Goal: Find specific page/section: Find specific page/section

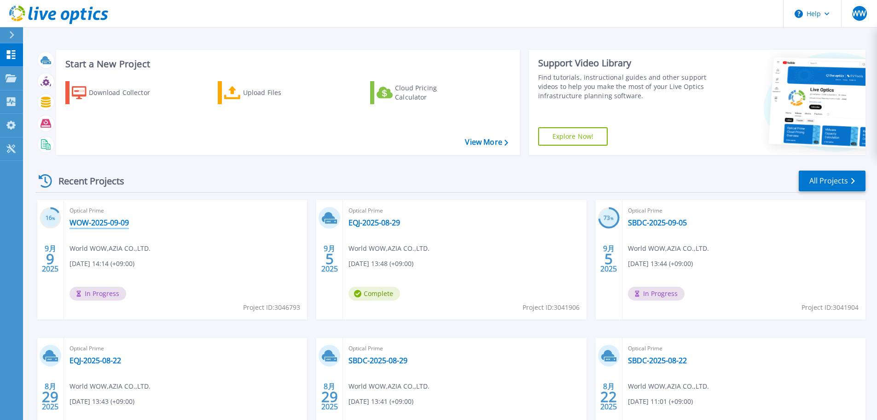
click at [105, 218] on link "WOW-2025-09-09" at bounding box center [99, 222] width 59 height 9
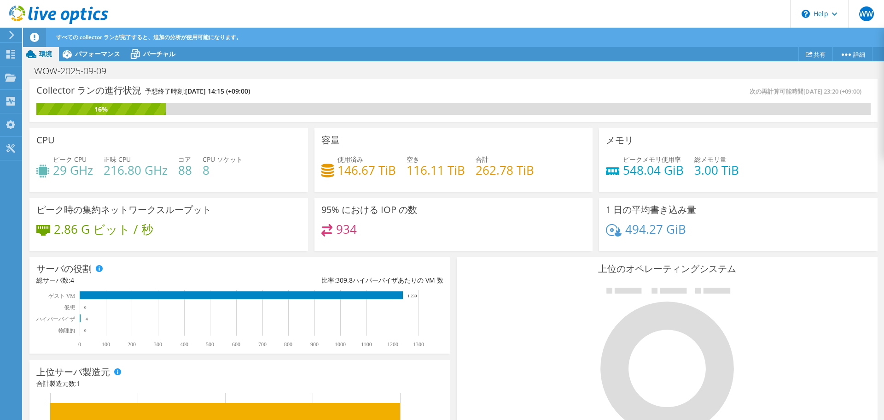
click at [8, 36] on icon at bounding box center [11, 35] width 7 height 8
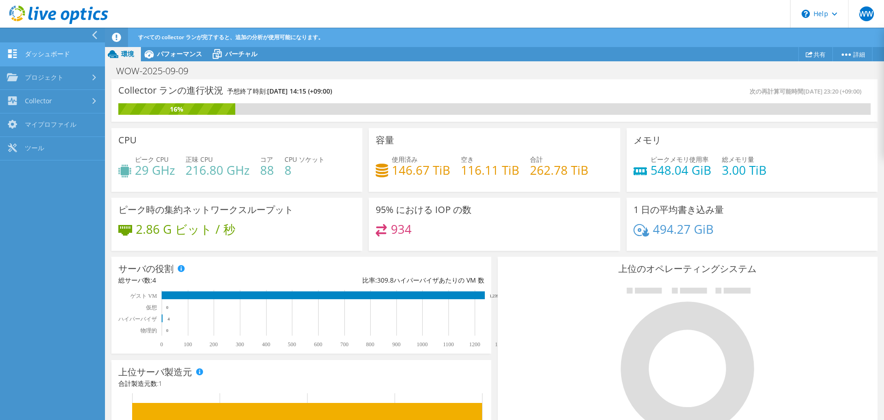
click at [27, 57] on link "ダッシュボード" at bounding box center [52, 54] width 105 height 23
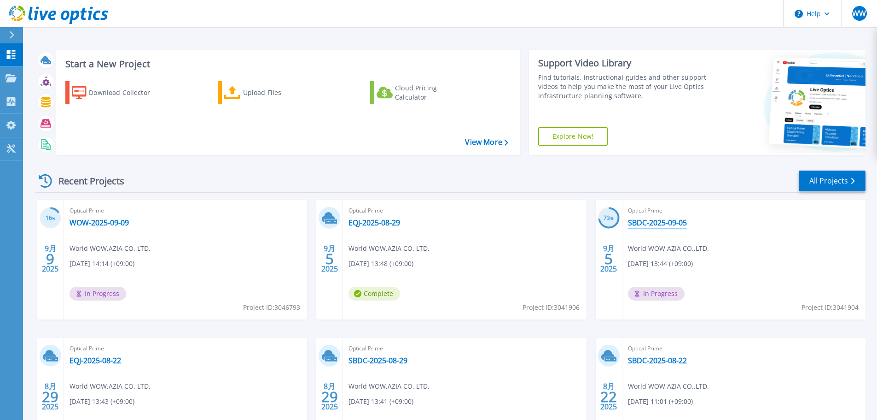
click at [666, 225] on link "SBDC-2025-09-05" at bounding box center [657, 222] width 59 height 9
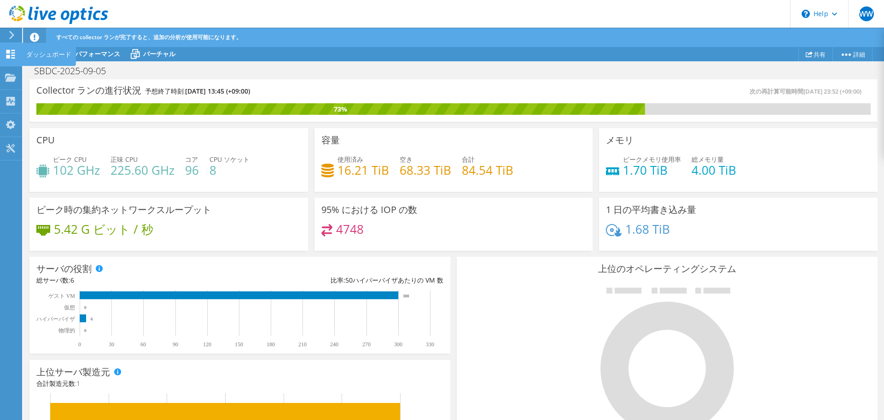
click at [16, 57] on icon at bounding box center [10, 54] width 11 height 9
